Goal: Navigation & Orientation: Find specific page/section

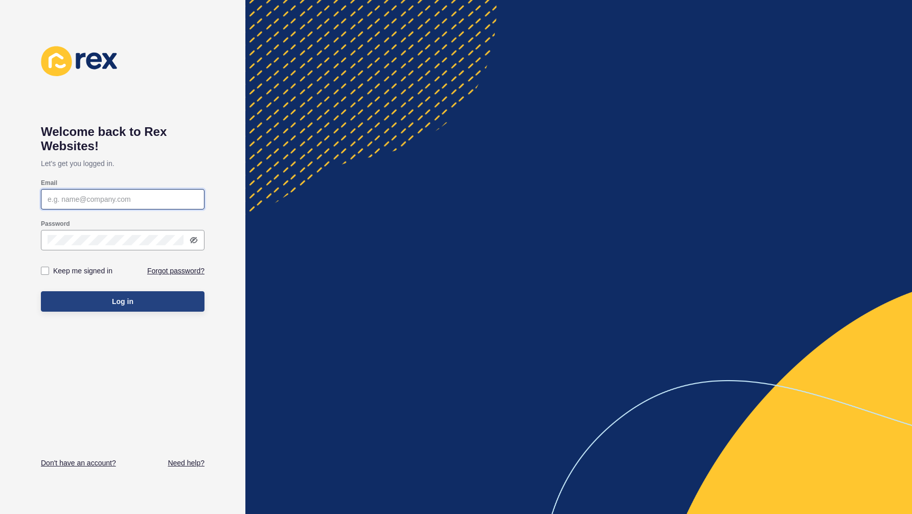
type input "[PERSON_NAME][EMAIL_ADDRESS][DOMAIN_NAME]"
click at [123, 295] on button "Log in" at bounding box center [123, 301] width 164 height 20
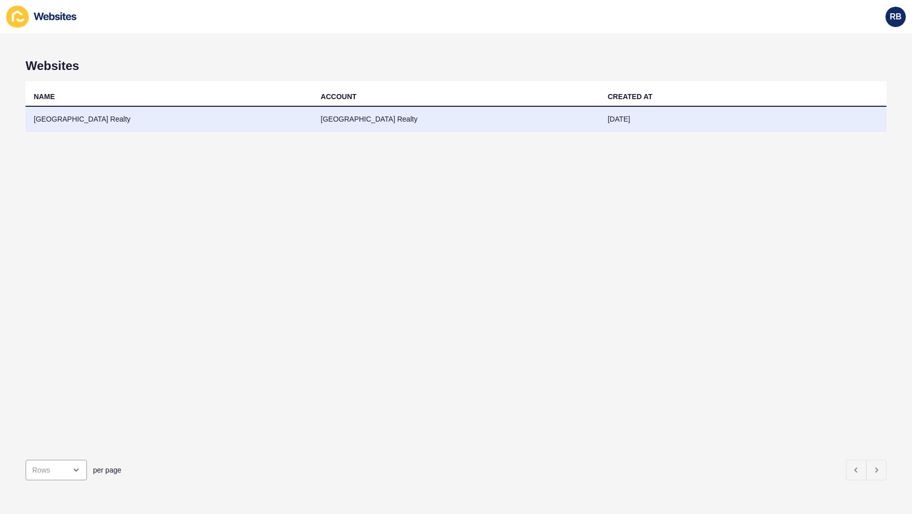
click at [96, 120] on td "[GEOGRAPHIC_DATA] Realty" at bounding box center [169, 119] width 287 height 25
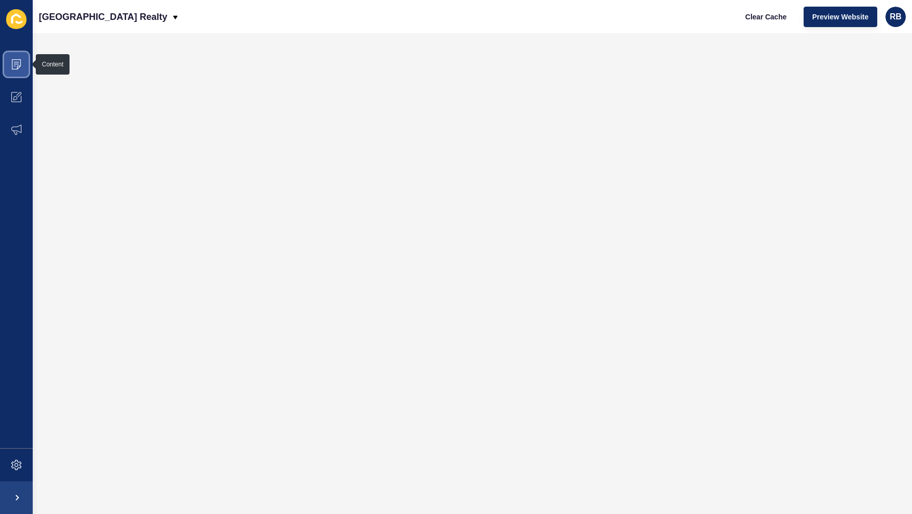
click at [17, 58] on span at bounding box center [16, 64] width 33 height 33
click at [24, 70] on span at bounding box center [16, 64] width 33 height 33
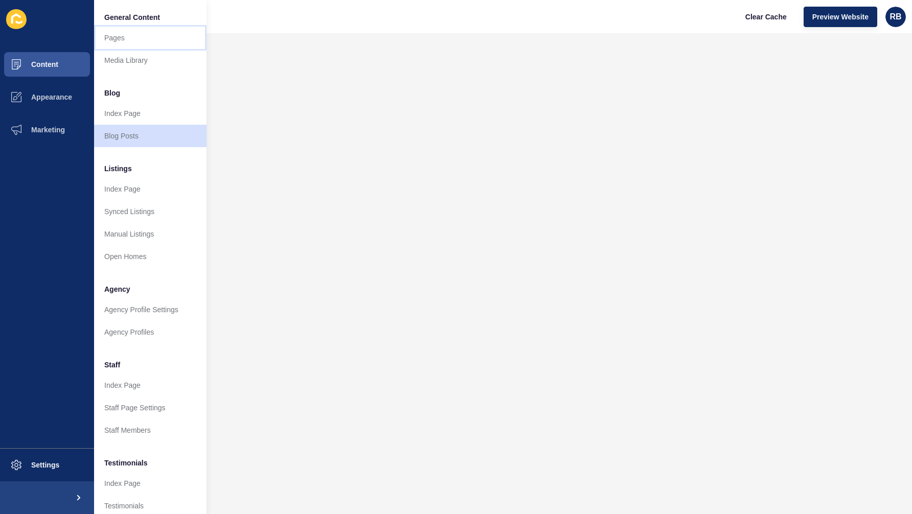
click at [119, 38] on link "Pages" at bounding box center [150, 38] width 112 height 22
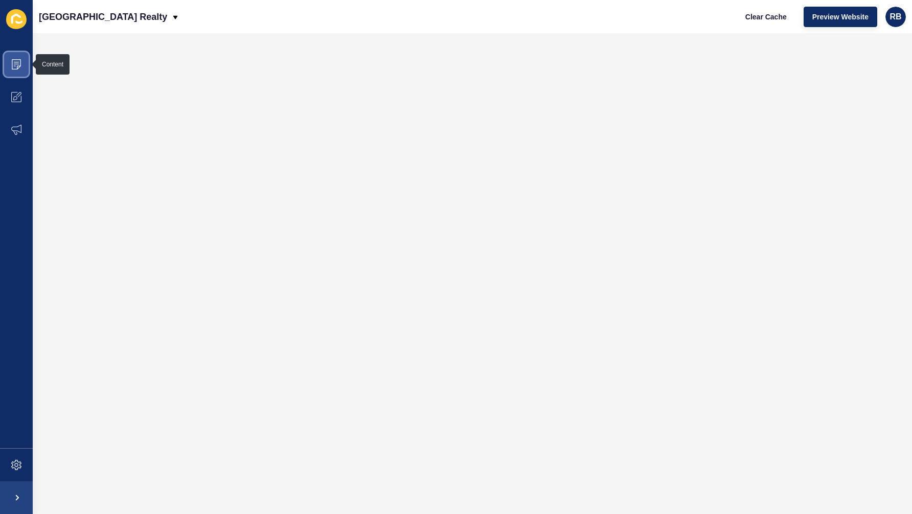
click at [24, 65] on span at bounding box center [16, 64] width 33 height 33
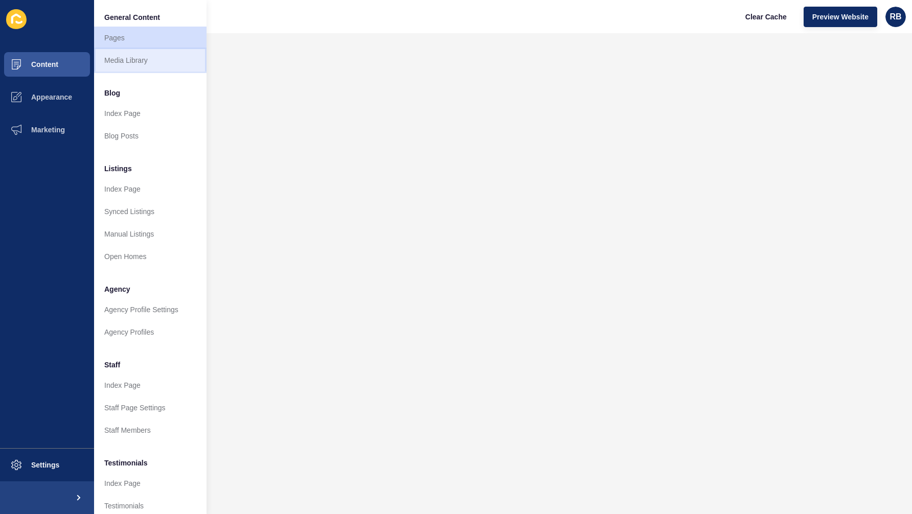
click at [113, 62] on link "Media Library" at bounding box center [150, 60] width 112 height 22
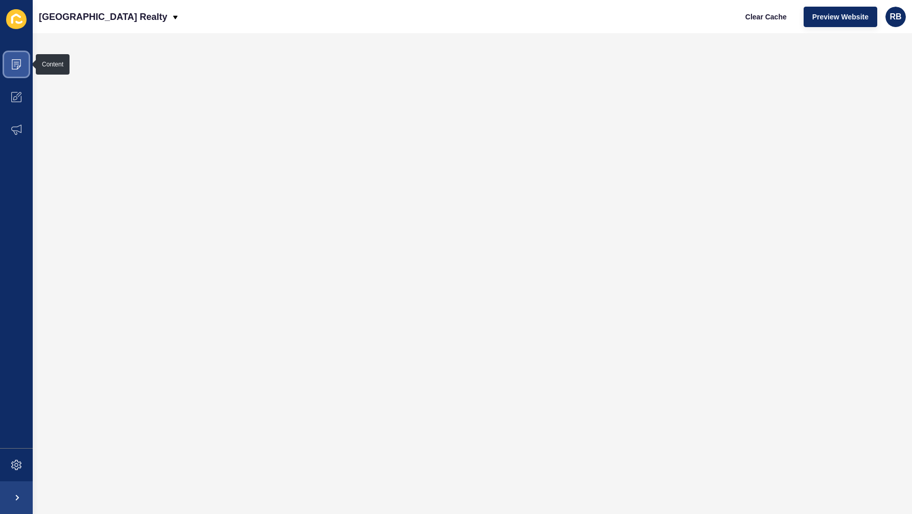
click at [19, 65] on icon at bounding box center [16, 64] width 10 height 10
click at [25, 68] on span at bounding box center [16, 64] width 33 height 33
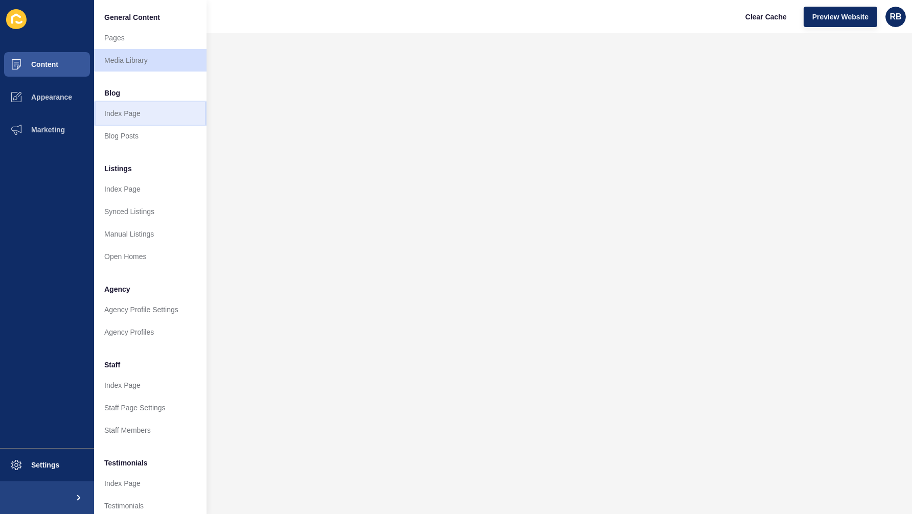
click at [156, 111] on link "Index Page" at bounding box center [150, 113] width 112 height 22
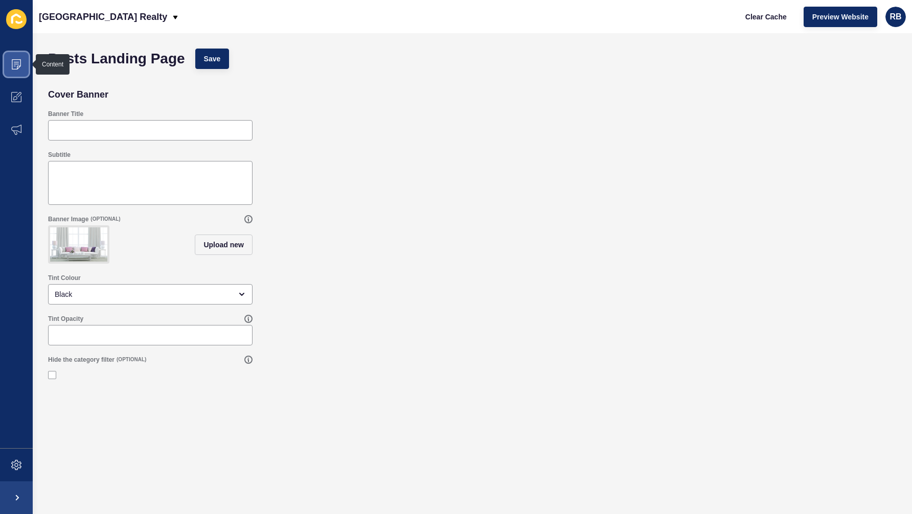
click at [14, 67] on icon at bounding box center [16, 64] width 10 height 10
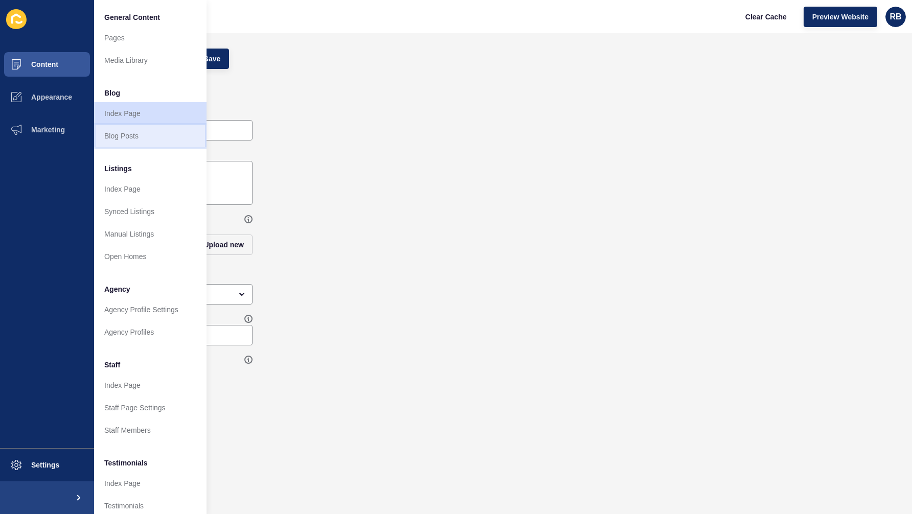
click at [130, 133] on link "Blog Posts" at bounding box center [150, 136] width 112 height 22
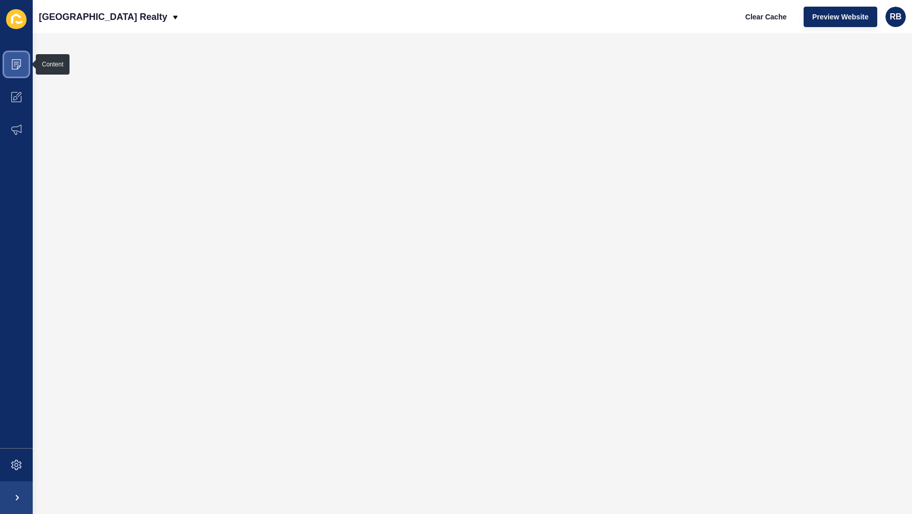
click at [18, 72] on span at bounding box center [16, 64] width 33 height 33
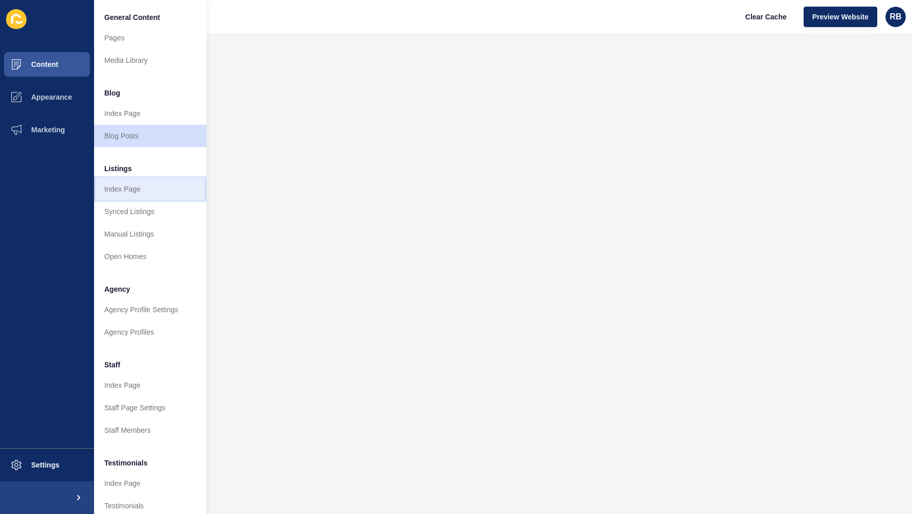
click at [161, 186] on link "Index Page" at bounding box center [150, 189] width 112 height 22
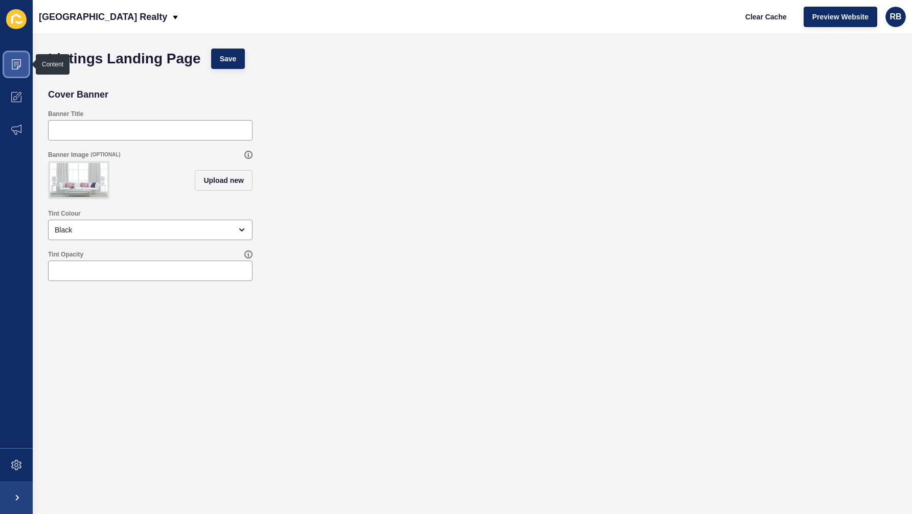
click at [12, 61] on icon at bounding box center [16, 64] width 9 height 10
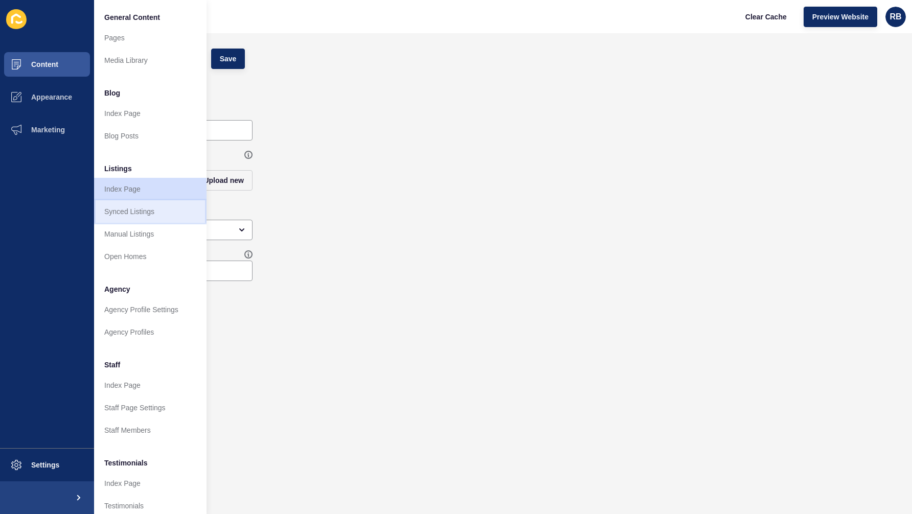
click at [168, 210] on link "Synced Listings" at bounding box center [150, 211] width 112 height 22
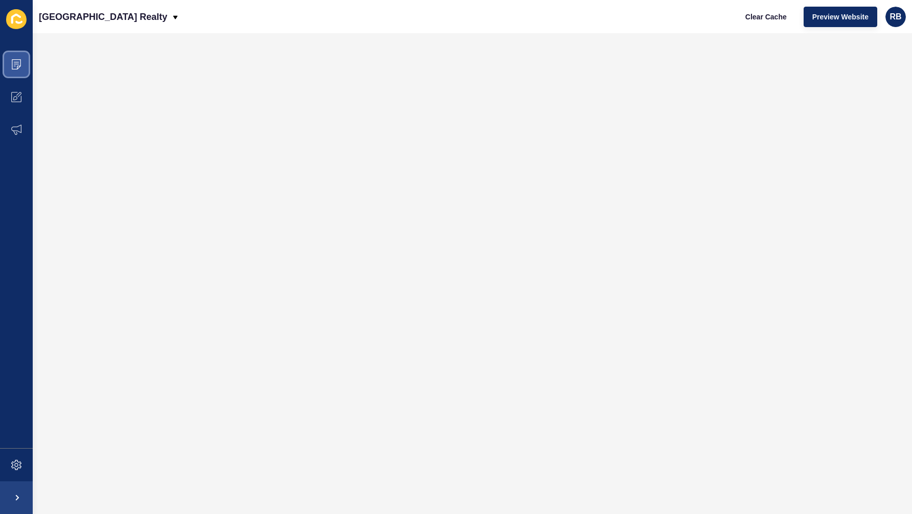
click at [15, 57] on span at bounding box center [16, 64] width 33 height 33
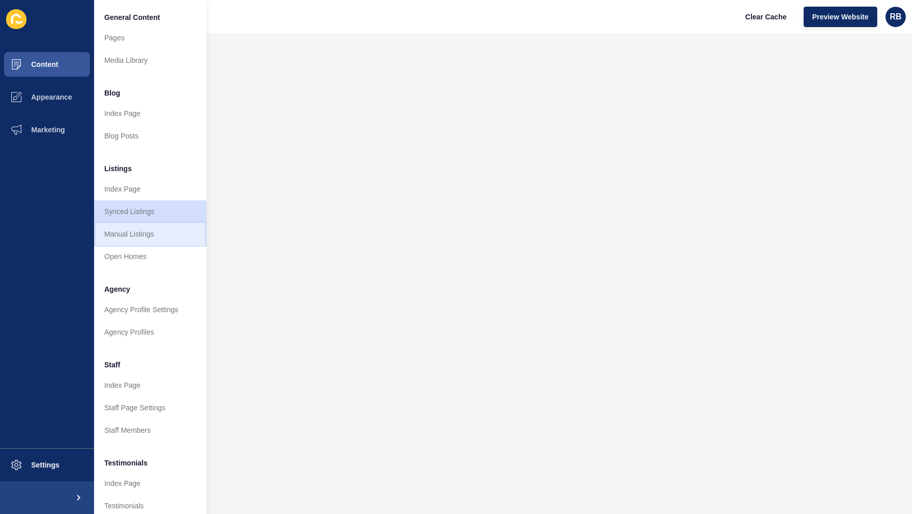
click at [173, 231] on link "Manual Listings" at bounding box center [150, 234] width 112 height 22
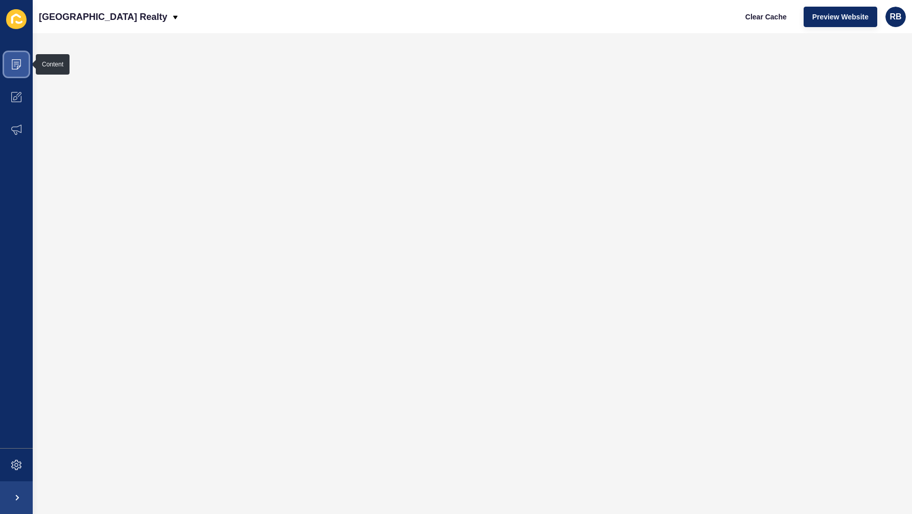
click at [20, 76] on span at bounding box center [16, 64] width 33 height 33
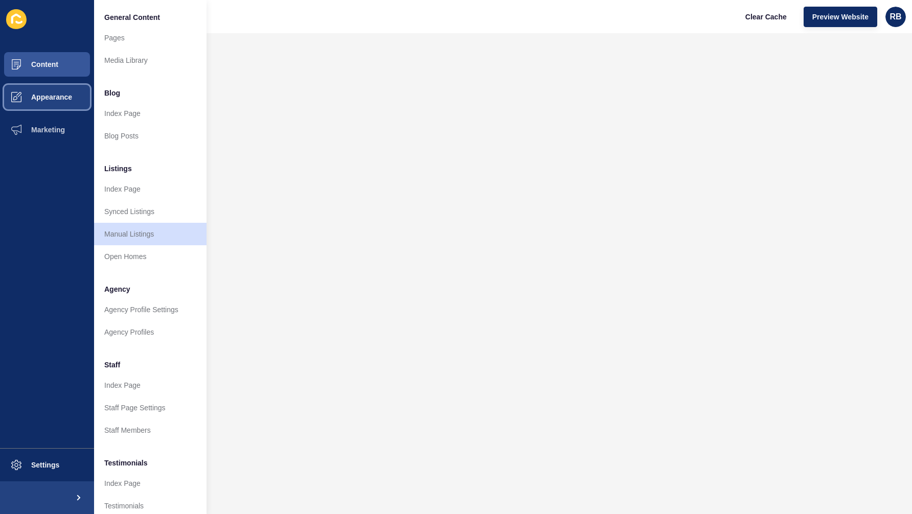
click at [43, 103] on button "Appearance" at bounding box center [47, 97] width 94 height 33
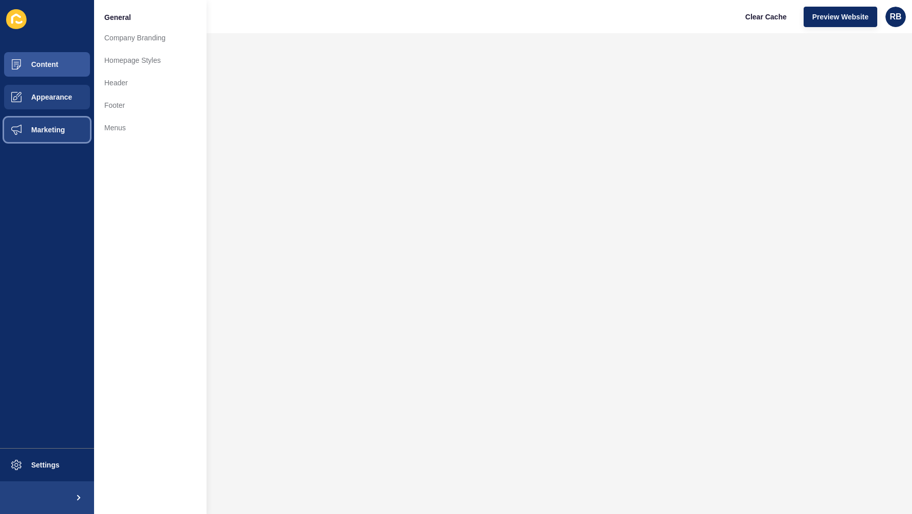
click at [48, 131] on span "Marketing" at bounding box center [31, 130] width 66 height 8
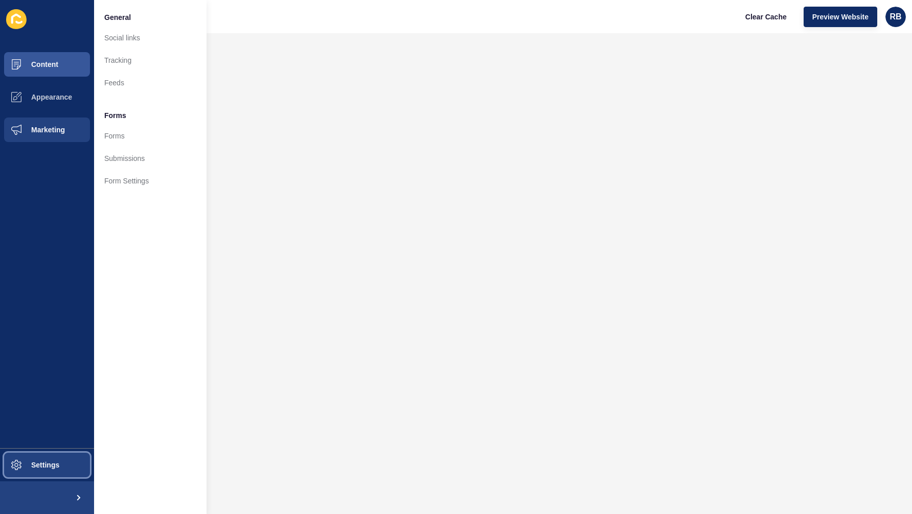
click at [58, 452] on button "Settings" at bounding box center [47, 465] width 94 height 33
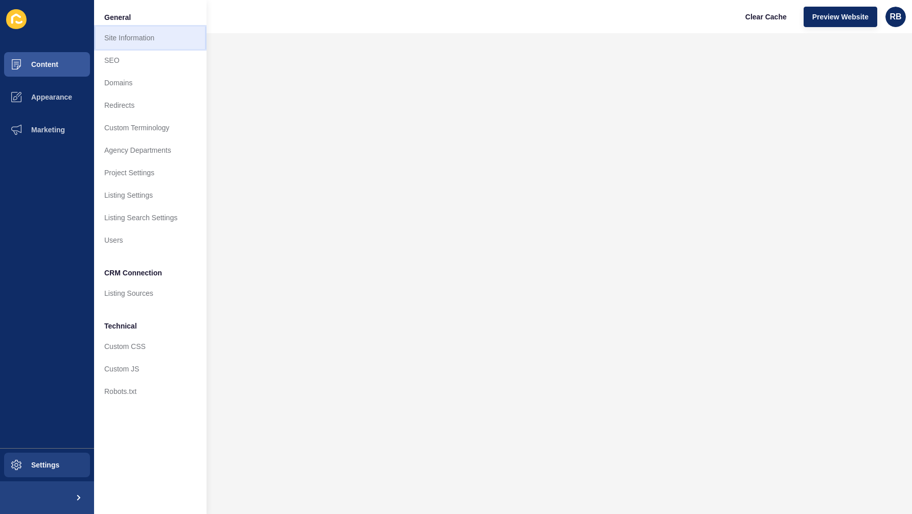
click at [156, 44] on link "Site Information" at bounding box center [150, 38] width 112 height 22
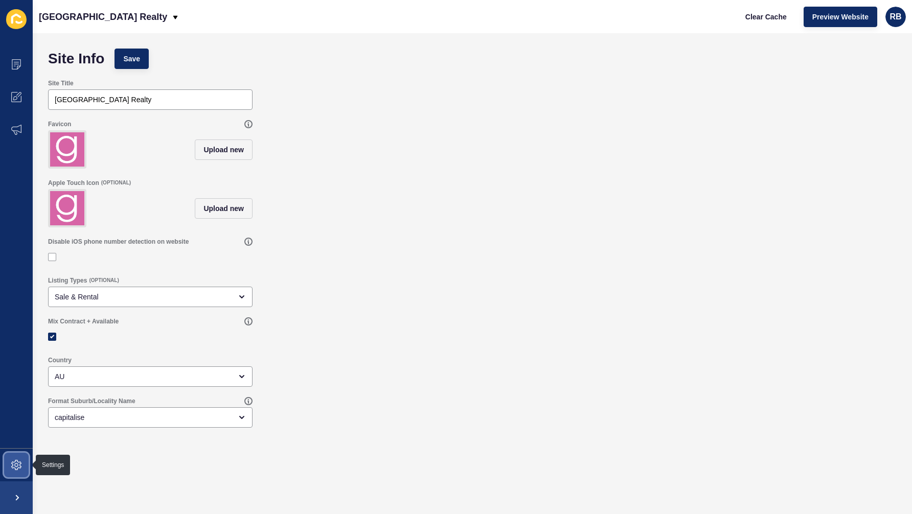
click at [20, 463] on icon at bounding box center [16, 465] width 10 height 10
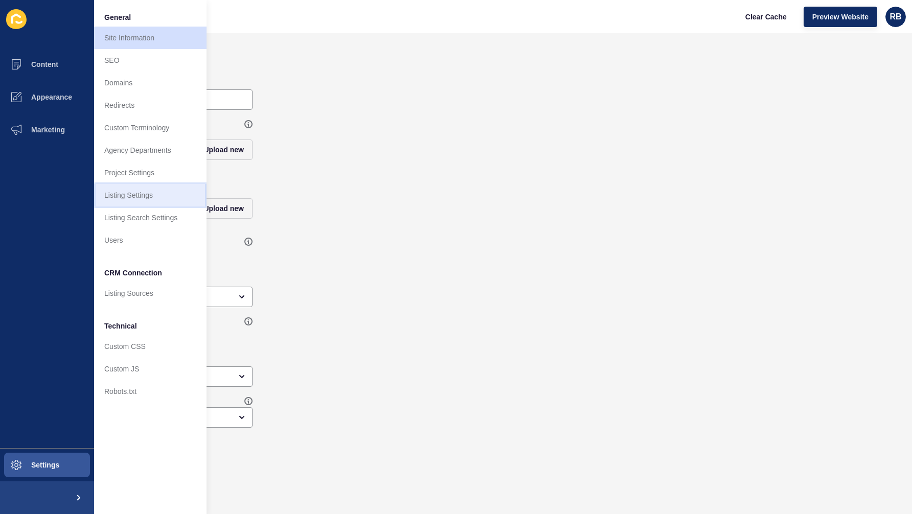
click at [168, 188] on link "Listing Settings" at bounding box center [150, 195] width 112 height 22
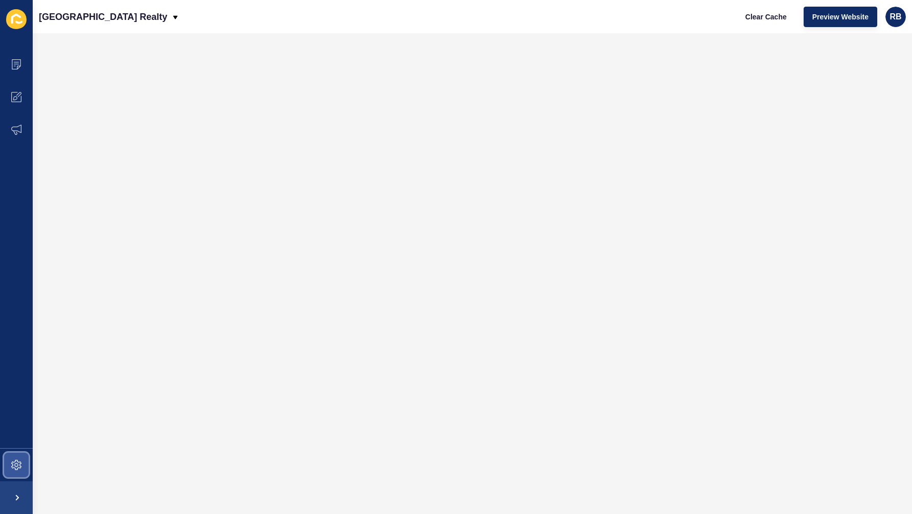
click at [22, 460] on span at bounding box center [16, 465] width 33 height 33
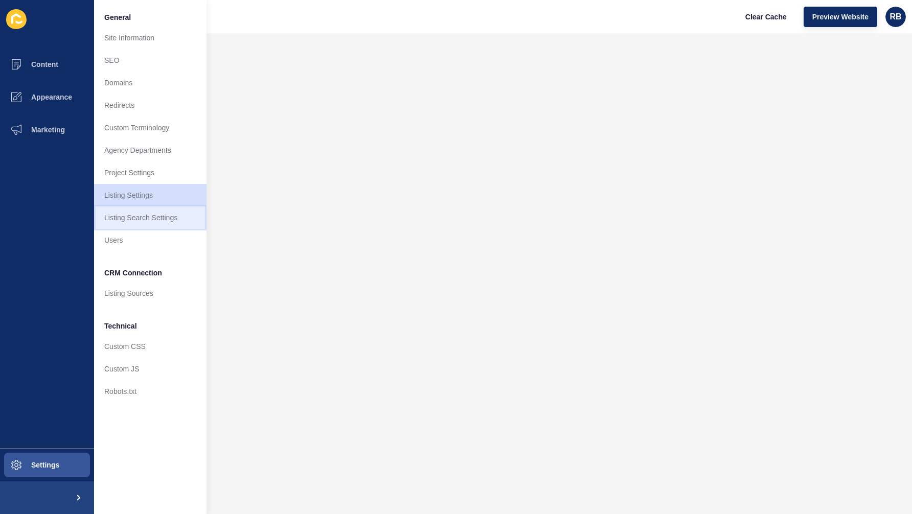
click at [184, 224] on link "Listing Search Settings" at bounding box center [150, 217] width 112 height 22
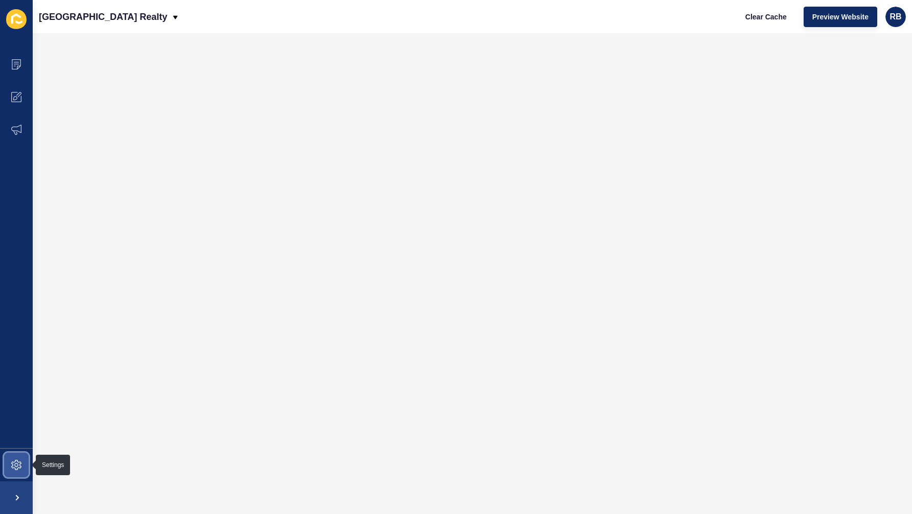
click at [12, 459] on span at bounding box center [16, 465] width 33 height 33
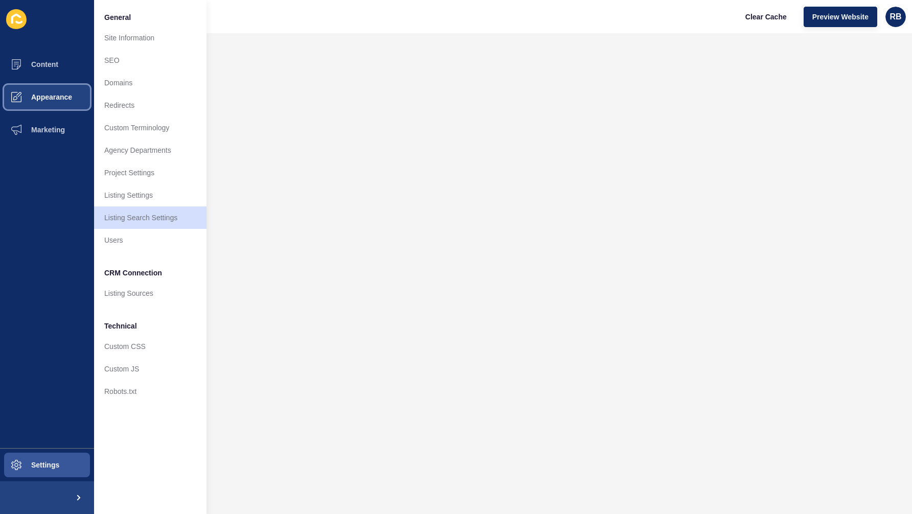
click at [59, 102] on button "Appearance" at bounding box center [47, 97] width 94 height 33
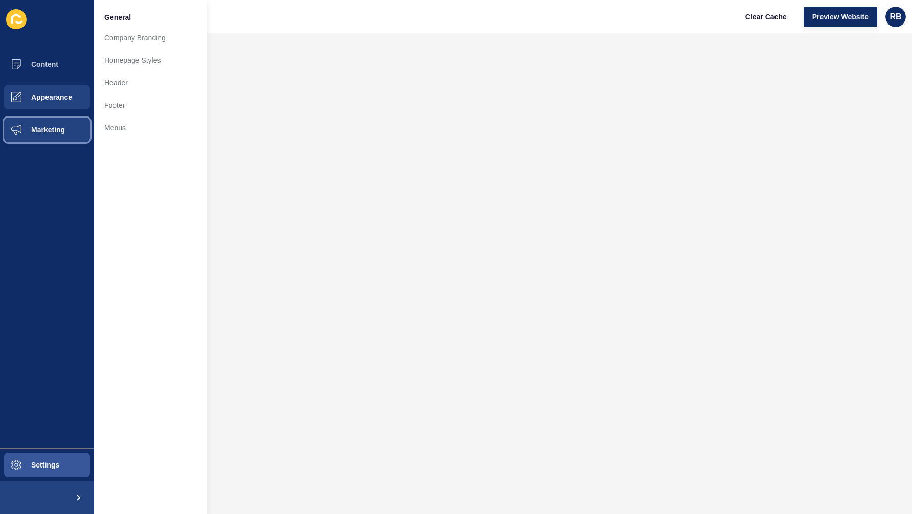
click at [58, 128] on span "Marketing" at bounding box center [31, 130] width 66 height 8
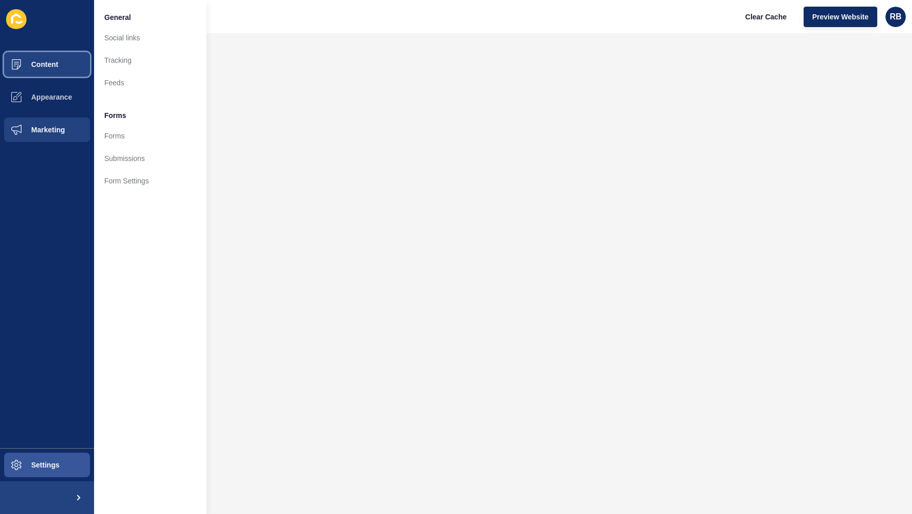
click at [59, 76] on button "Content" at bounding box center [47, 64] width 94 height 33
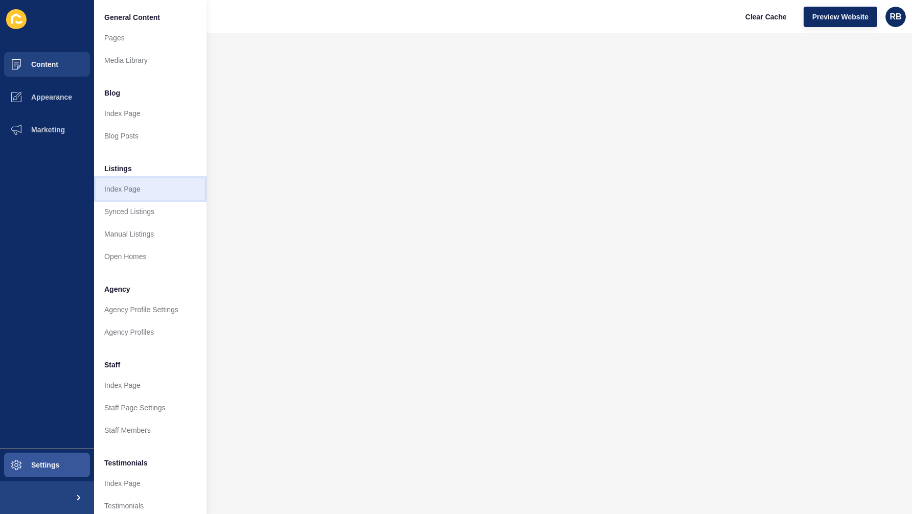
click at [161, 190] on link "Index Page" at bounding box center [150, 189] width 112 height 22
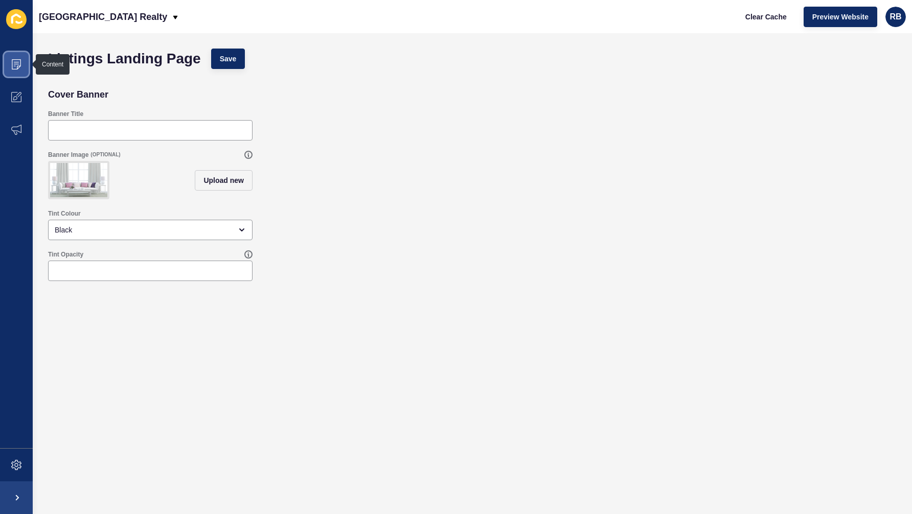
click at [15, 55] on span at bounding box center [16, 64] width 33 height 33
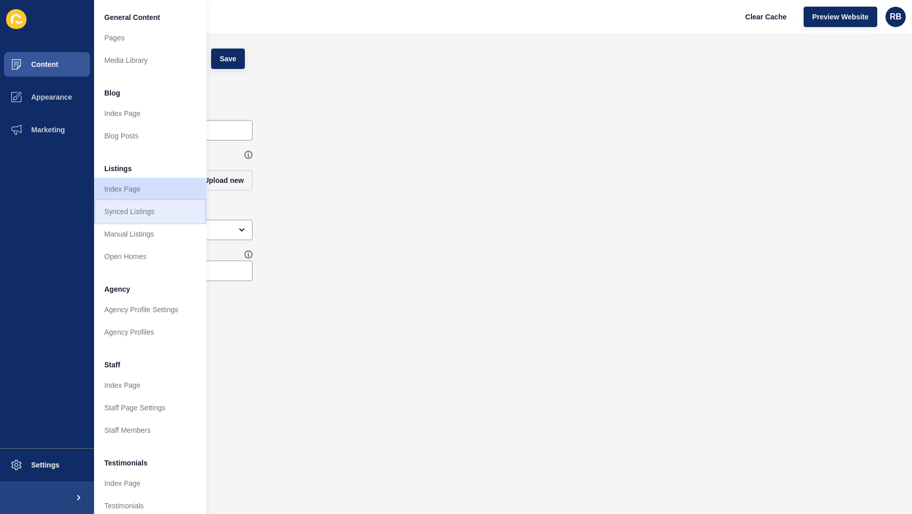
click at [135, 218] on link "Synced Listings" at bounding box center [150, 211] width 112 height 22
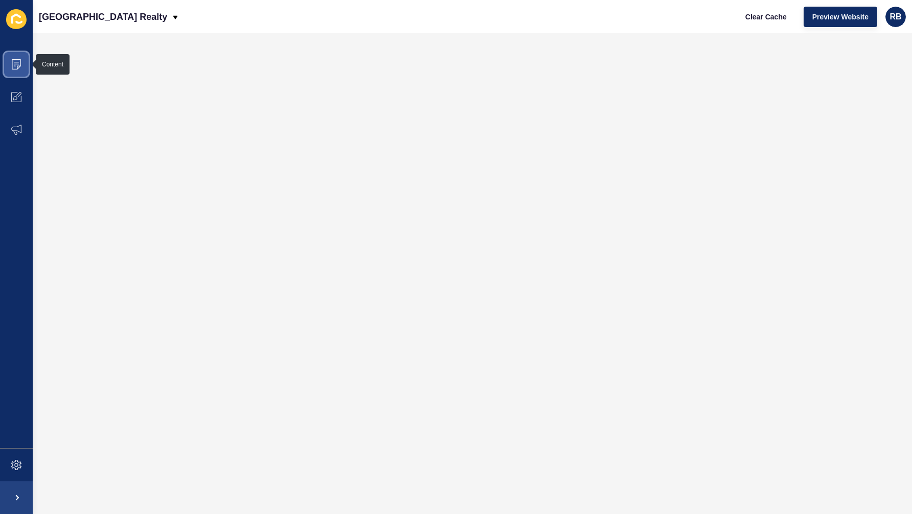
click at [24, 69] on span at bounding box center [16, 64] width 33 height 33
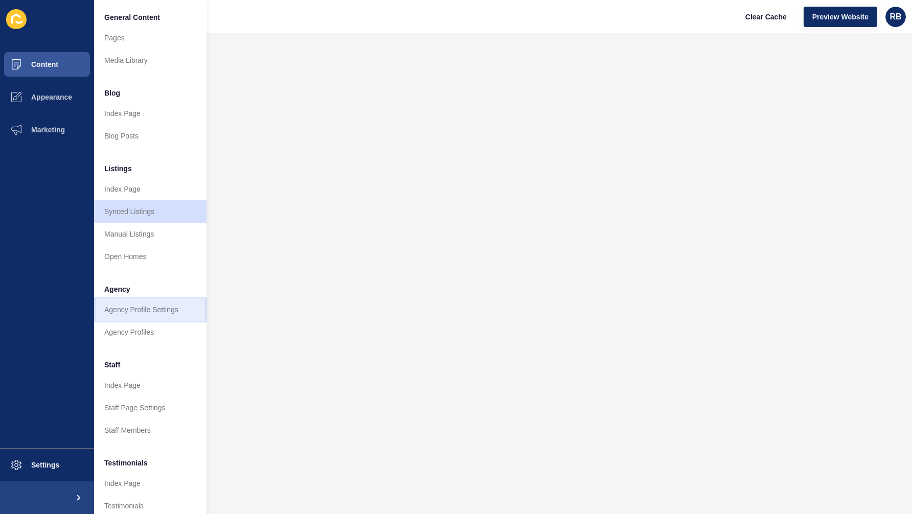
click at [167, 306] on link "Agency Profile Settings" at bounding box center [150, 309] width 112 height 22
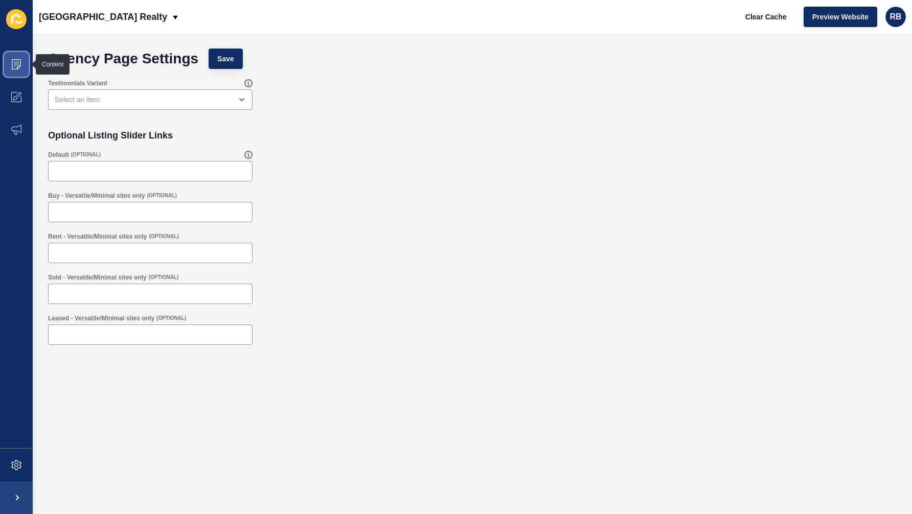
click at [17, 62] on icon at bounding box center [16, 64] width 10 height 10
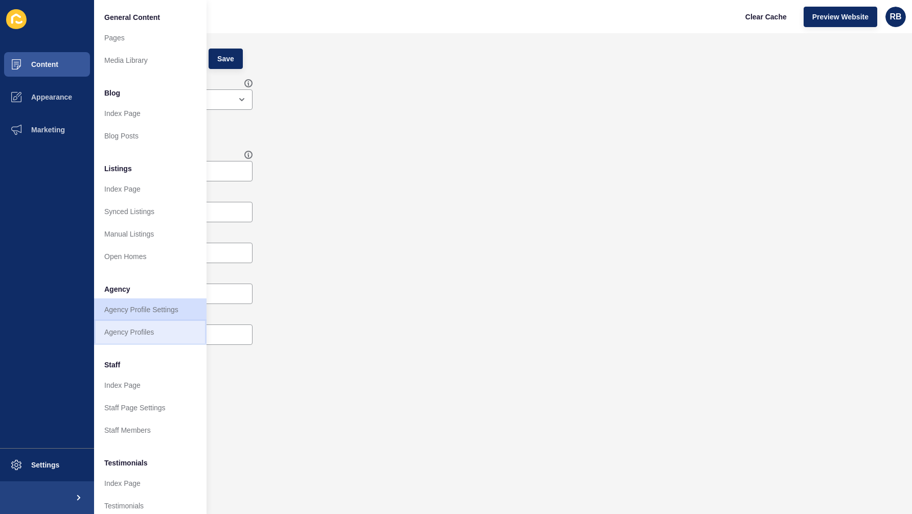
click at [131, 328] on link "Agency Profiles" at bounding box center [150, 332] width 112 height 22
